Goal: Communication & Community: Answer question/provide support

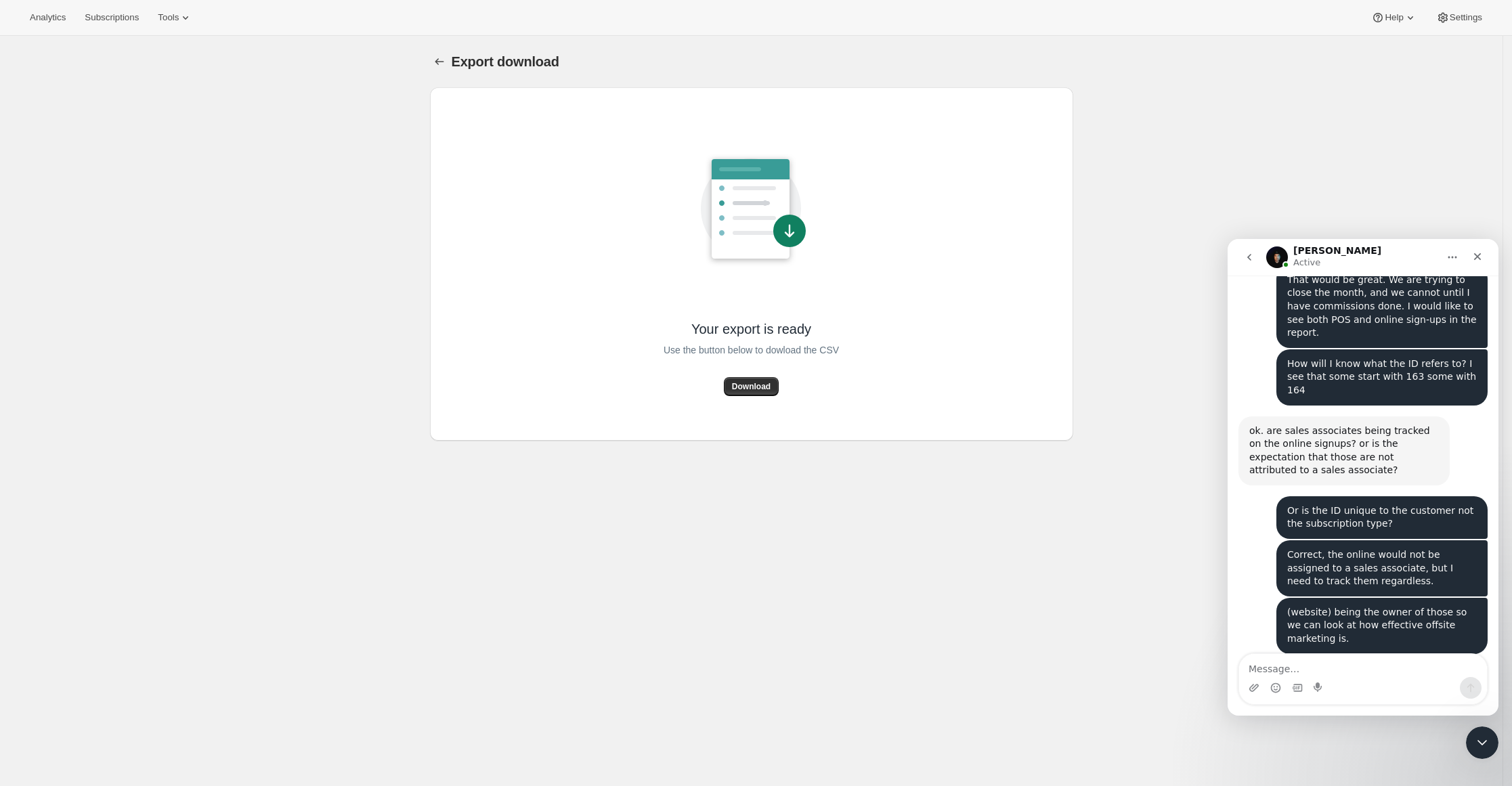
scroll to position [1030, 0]
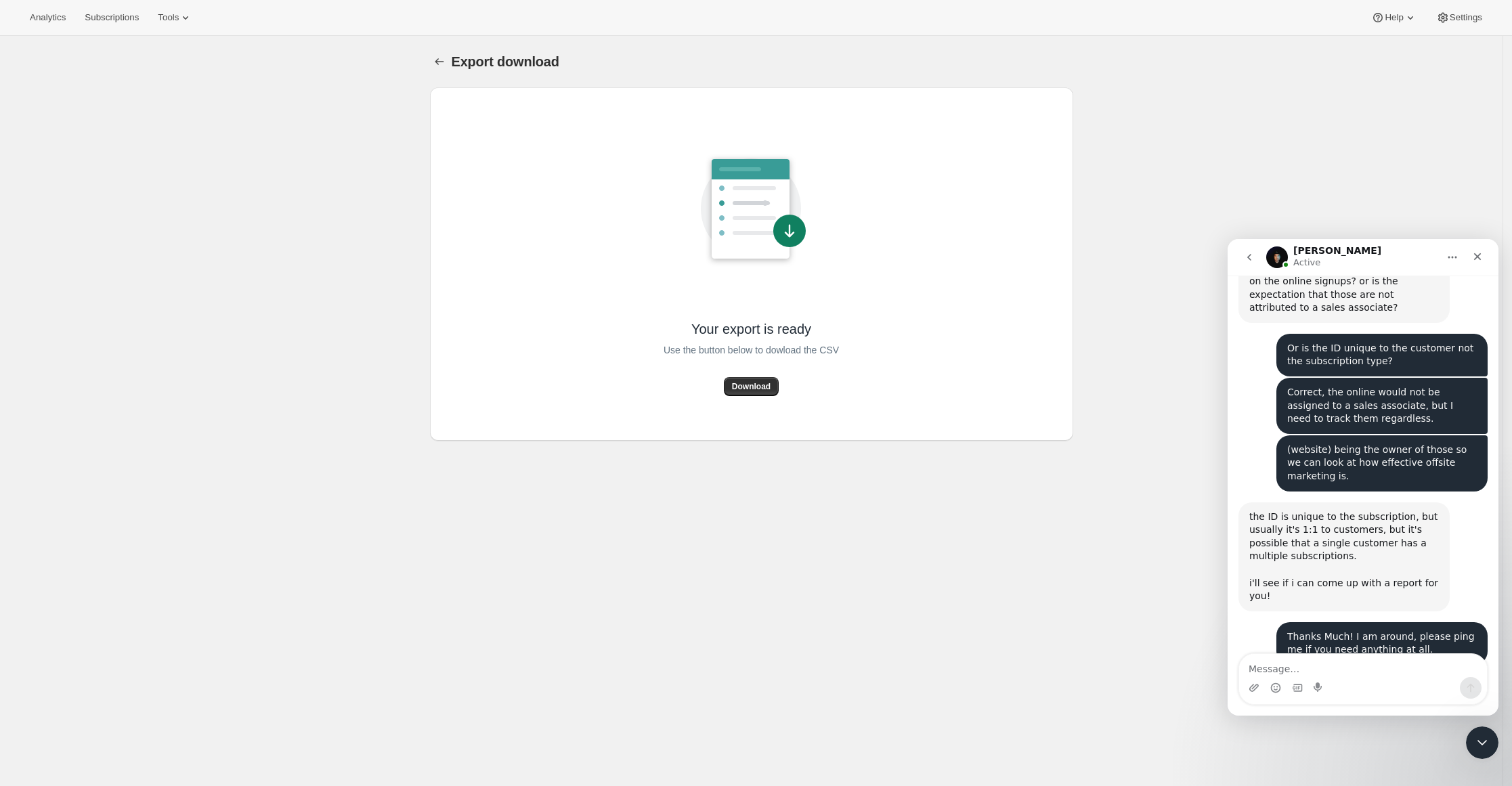
click at [1307, 681] on div "Intercom messenger" at bounding box center [1362, 687] width 248 height 21
click at [1297, 660] on textarea "Message…" at bounding box center [1362, 665] width 248 height 23
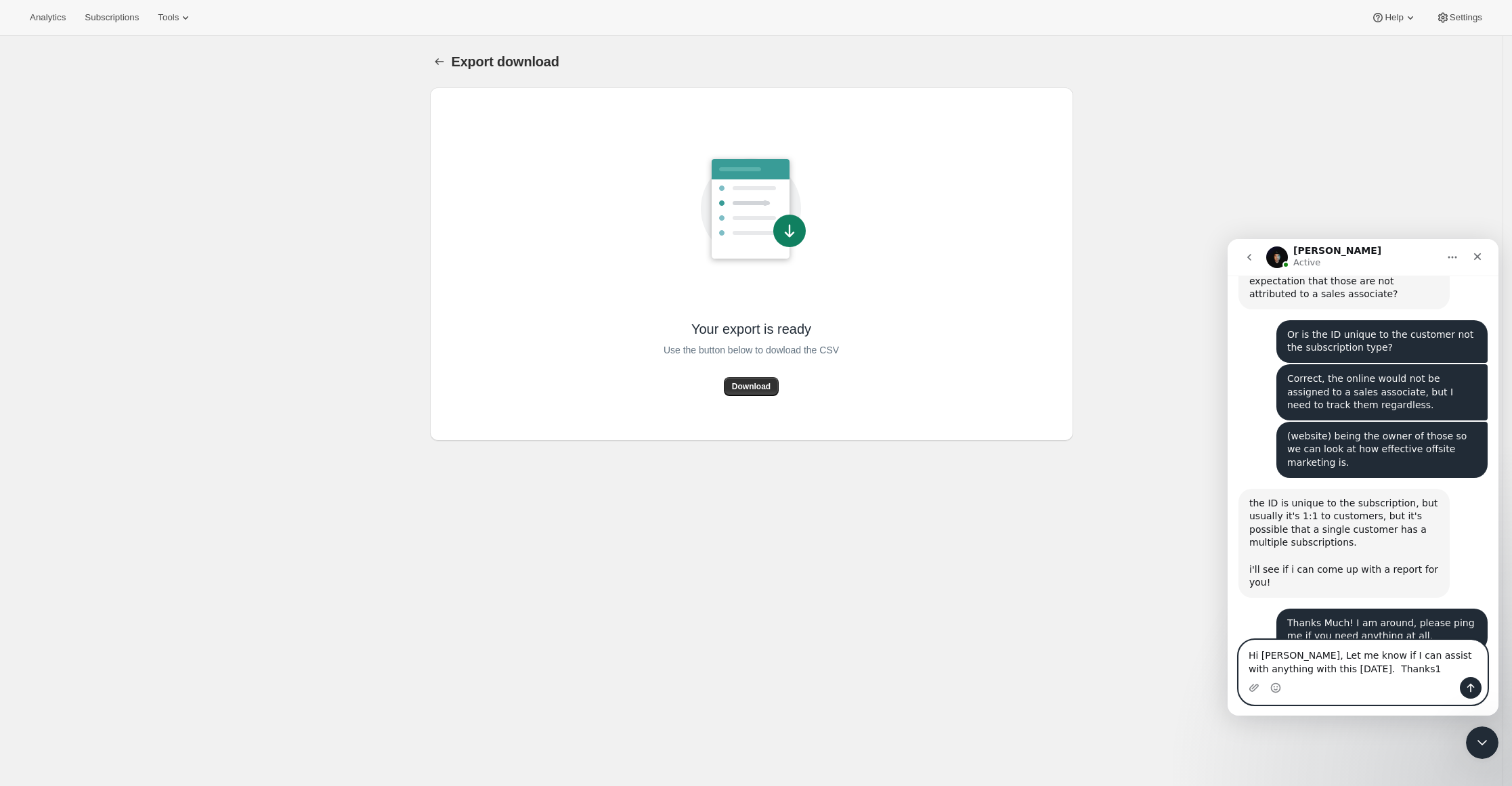
type textarea "Hi [PERSON_NAME], Let me know if I can assist with anything with this [DATE]. T…"
click at [1472, 684] on icon "Send a message…" at bounding box center [1470, 687] width 11 height 11
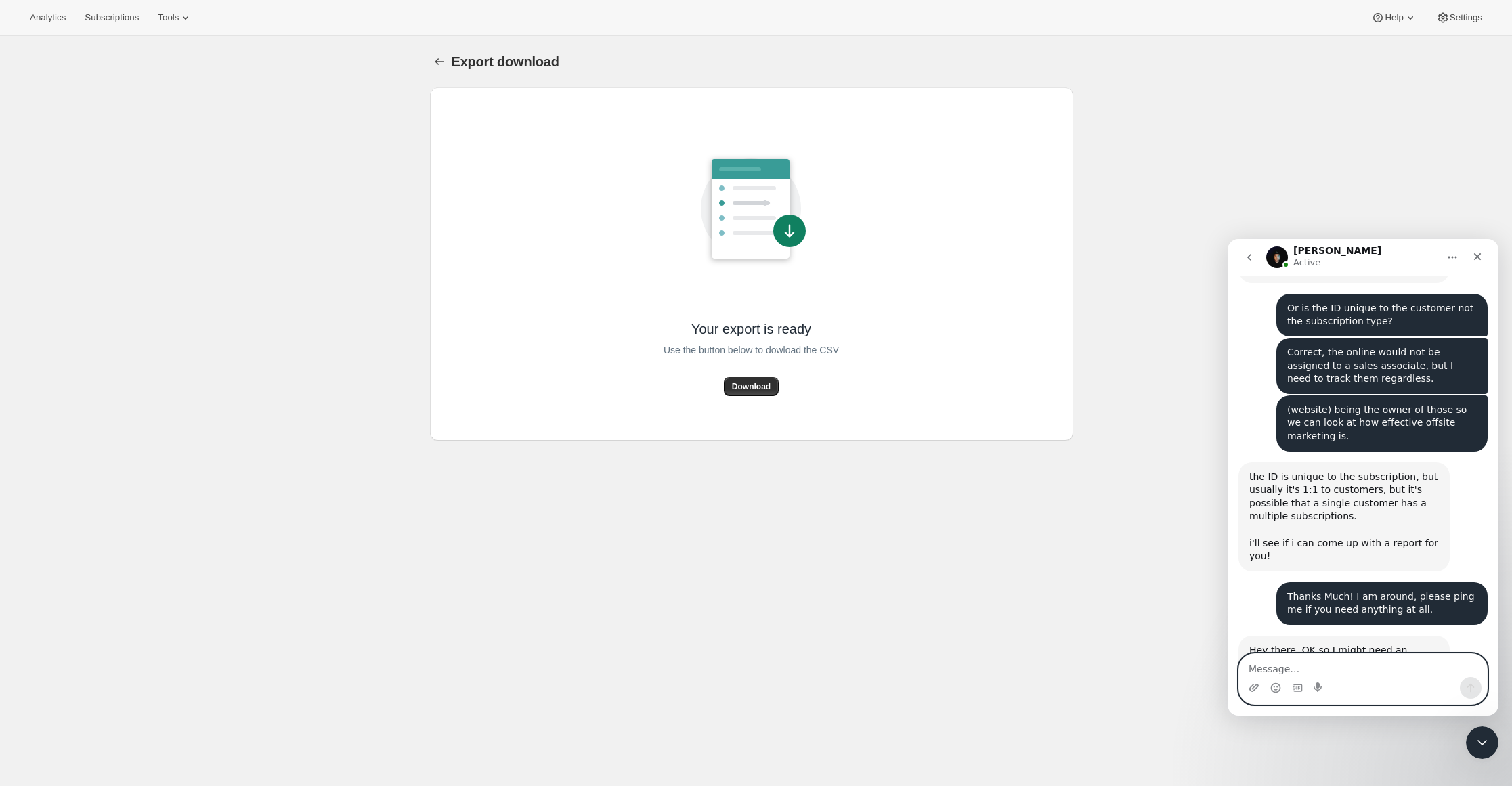
scroll to position [1119, 0]
